Goal: Information Seeking & Learning: Find specific fact

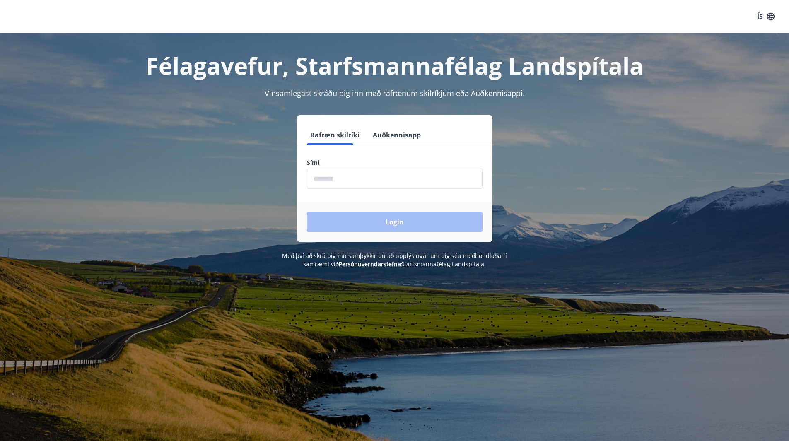
click at [319, 185] on input "phone" at bounding box center [395, 178] width 176 height 20
type input "********"
click at [371, 217] on button "Login" at bounding box center [395, 222] width 176 height 20
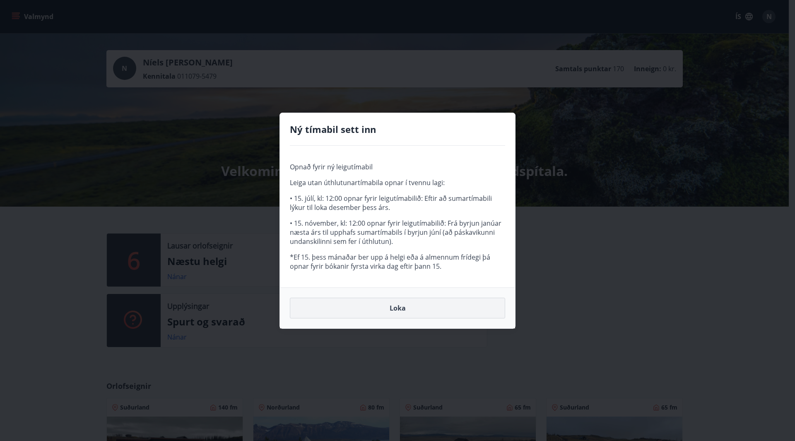
click at [375, 312] on button "Loka" at bounding box center [397, 308] width 215 height 21
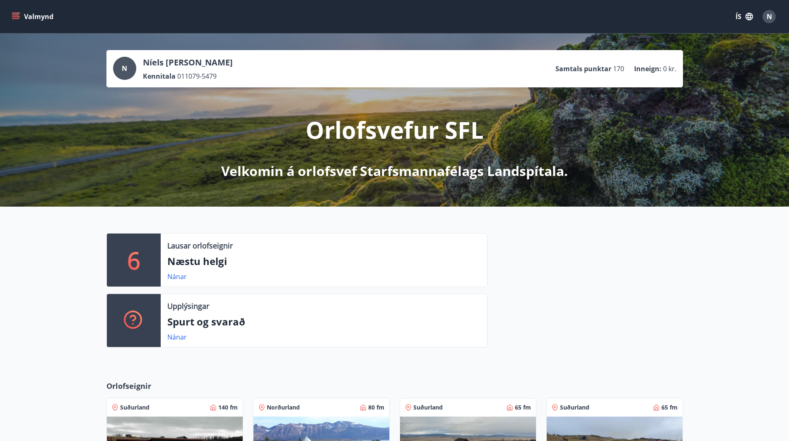
click at [15, 16] on icon "menu" at bounding box center [16, 16] width 8 height 8
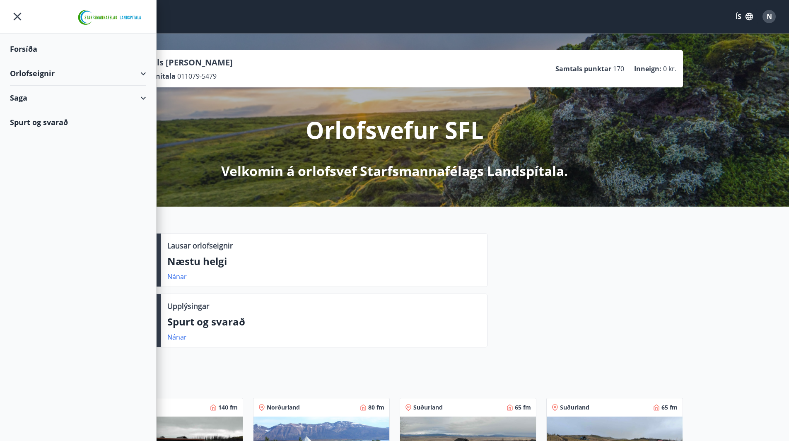
click at [21, 126] on div "Spurt og svarað" at bounding box center [78, 122] width 136 height 24
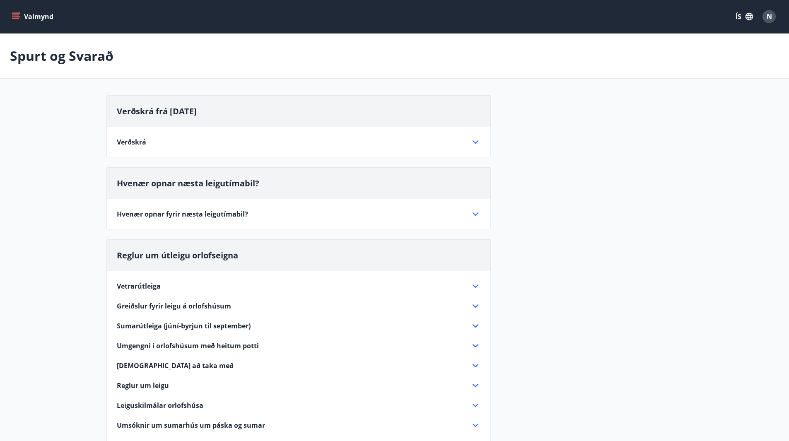
click at [474, 283] on icon at bounding box center [475, 286] width 10 height 10
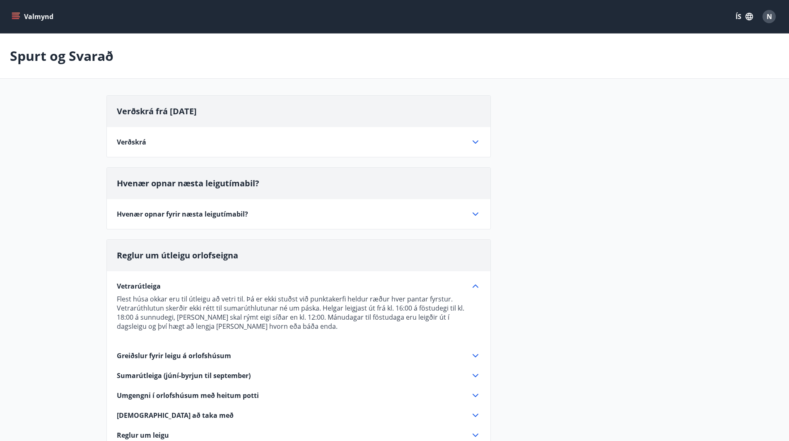
click at [474, 283] on icon at bounding box center [475, 286] width 10 height 10
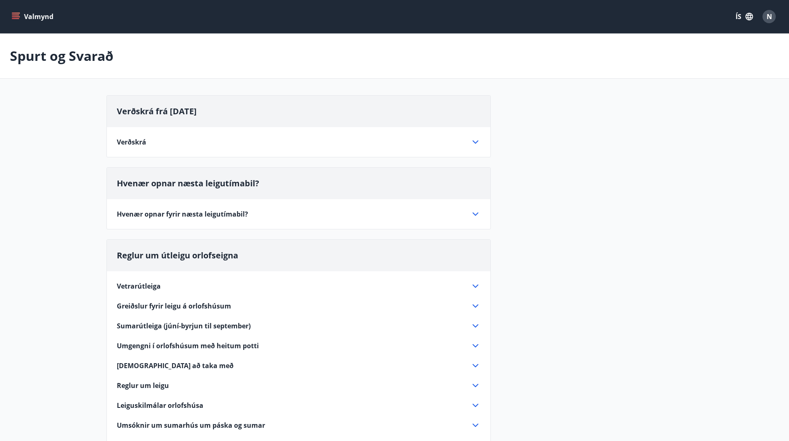
drag, startPoint x: 474, startPoint y: 283, endPoint x: 397, endPoint y: 228, distance: 94.3
click at [397, 228] on div "Hvenær opnar næsta leigutímabil? Hvenær opnar fyrir næsta leigutímabil? Næsta l…" at bounding box center [298, 198] width 384 height 62
click at [477, 219] on icon at bounding box center [475, 214] width 10 height 10
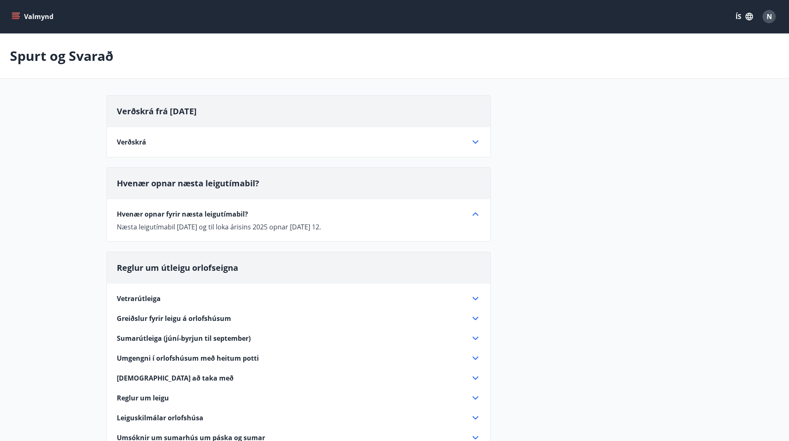
click at [477, 219] on icon at bounding box center [475, 214] width 10 height 10
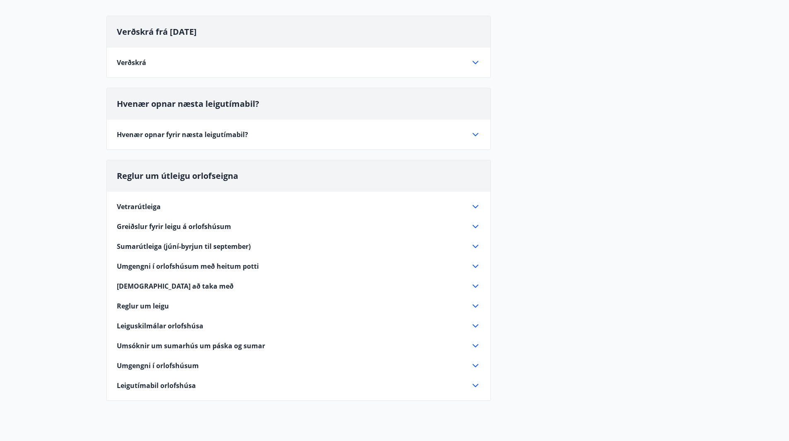
scroll to position [83, 0]
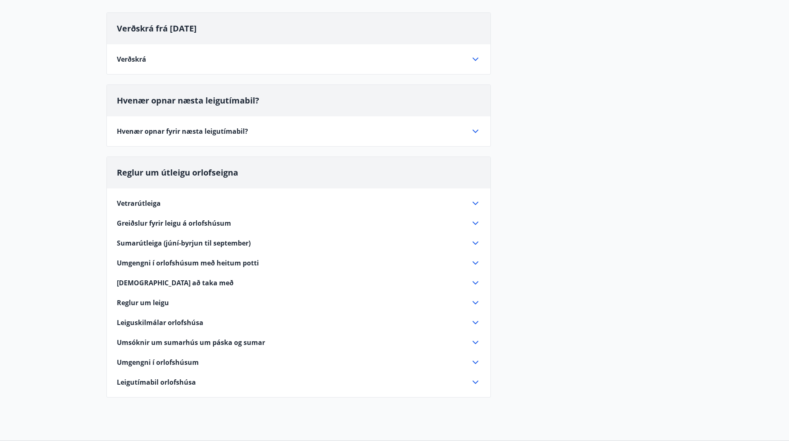
click at [472, 384] on icon at bounding box center [475, 382] width 10 height 10
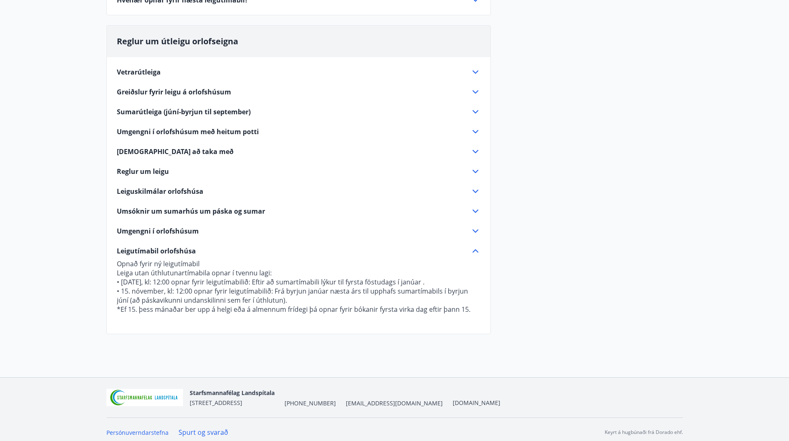
scroll to position [220, 0]
